Goal: Information Seeking & Learning: Learn about a topic

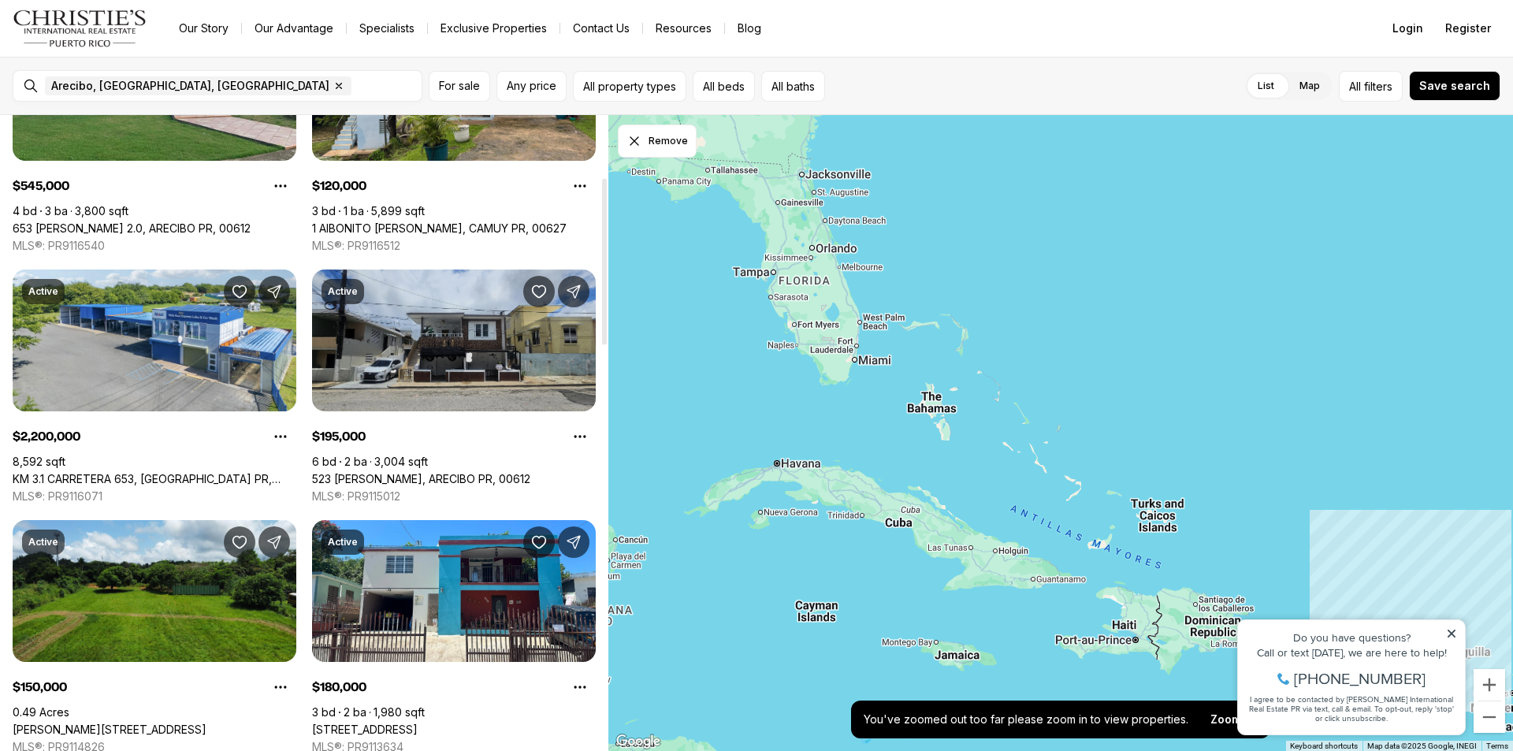
scroll to position [236, 0]
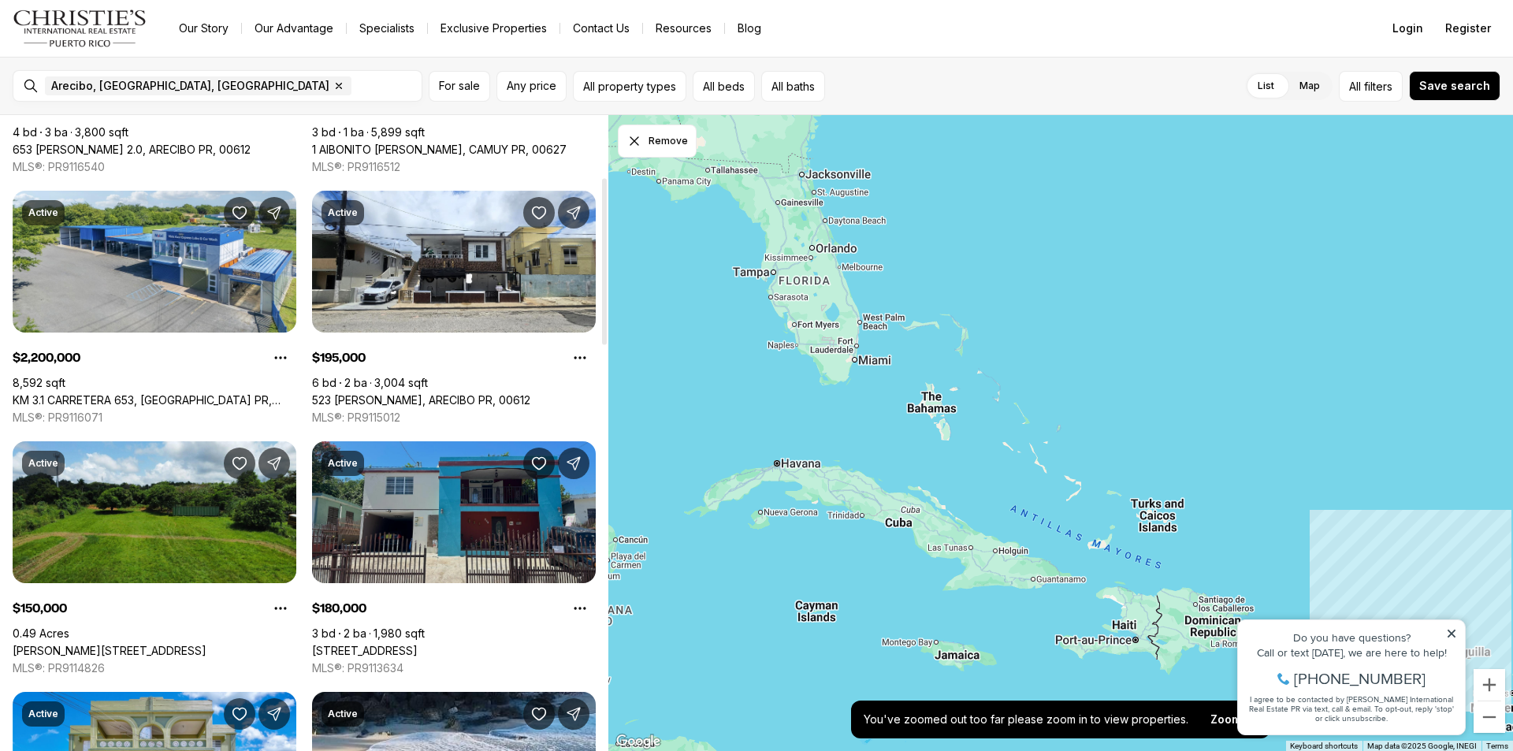
click at [418, 644] on link "[STREET_ADDRESS]" at bounding box center [365, 651] width 106 height 14
